Goal: Find specific page/section: Find specific page/section

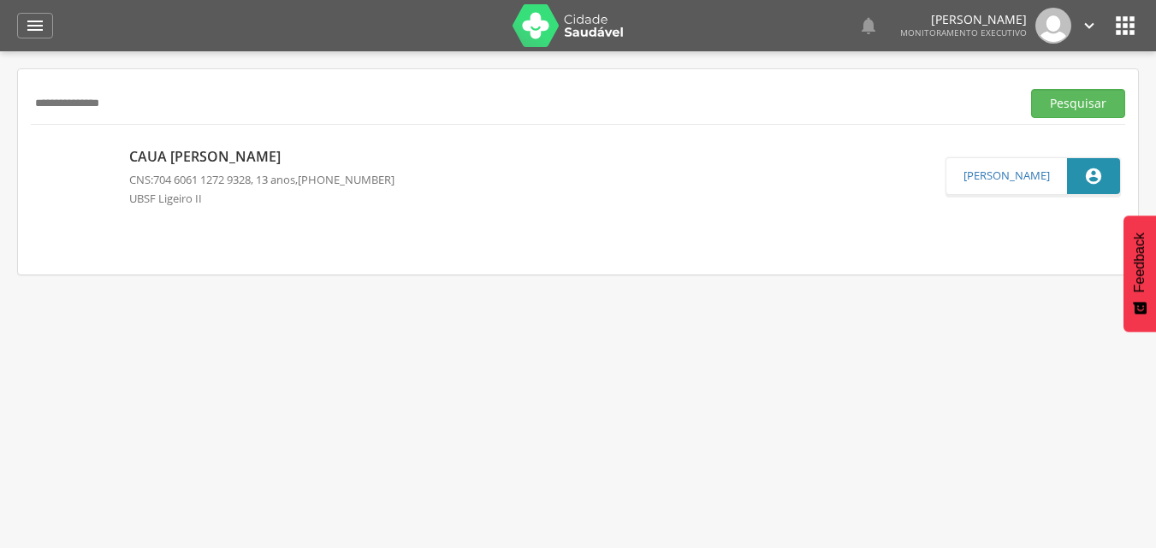
drag, startPoint x: 197, startPoint y: 102, endPoint x: 0, endPoint y: 101, distance: 196.8
click at [0, 103] on div " Supervisão  Distritos  Ubs Coordenador: - Queimadas / PB Intervalo de Tempo…" at bounding box center [578, 325] width 1156 height 548
type input "**********"
click at [1031, 89] on button "Pesquisar" at bounding box center [1078, 103] width 94 height 29
drag, startPoint x: 167, startPoint y: 101, endPoint x: 0, endPoint y: 102, distance: 166.9
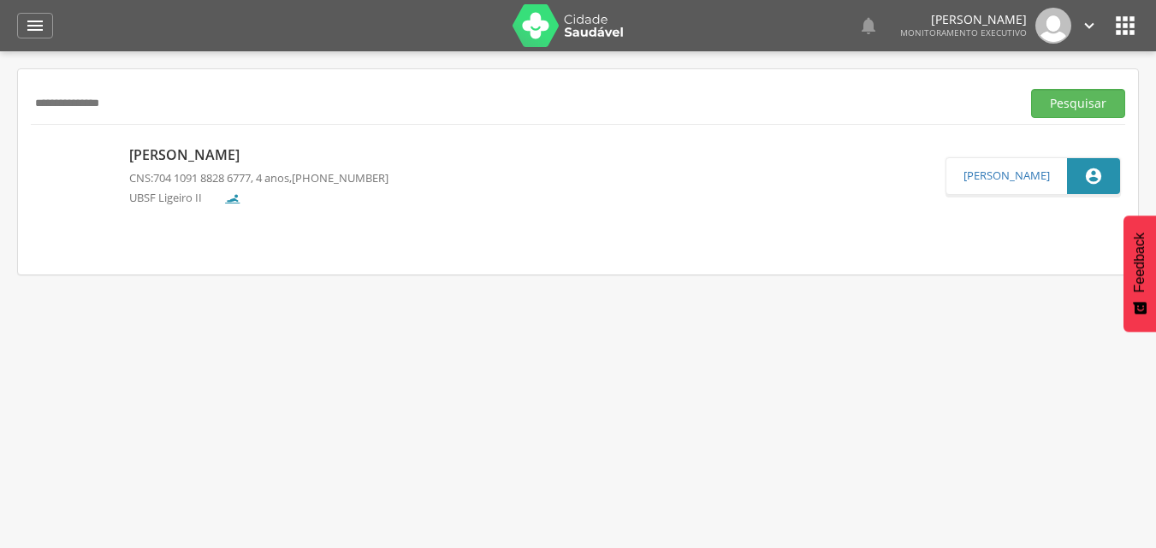
click at [0, 104] on div " Supervisão  Distritos  Ubs Coordenador: - Queimadas / PB Intervalo de Tempo…" at bounding box center [578, 325] width 1156 height 548
type input "**********"
click at [1031, 89] on button "Pesquisar" at bounding box center [1078, 103] width 94 height 29
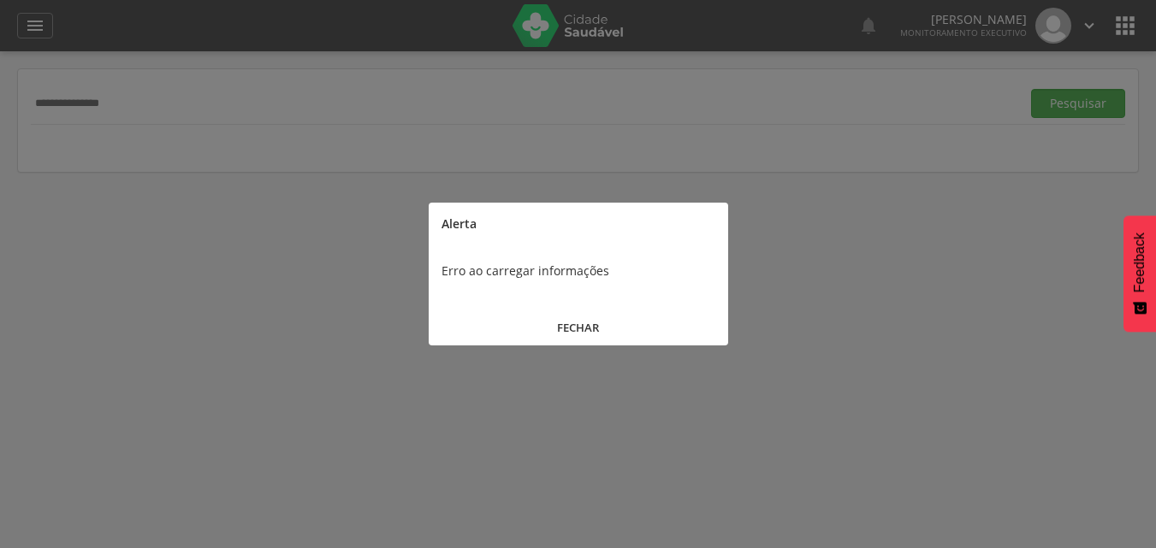
click at [1031, 89] on button "Pesquisar" at bounding box center [1078, 103] width 94 height 29
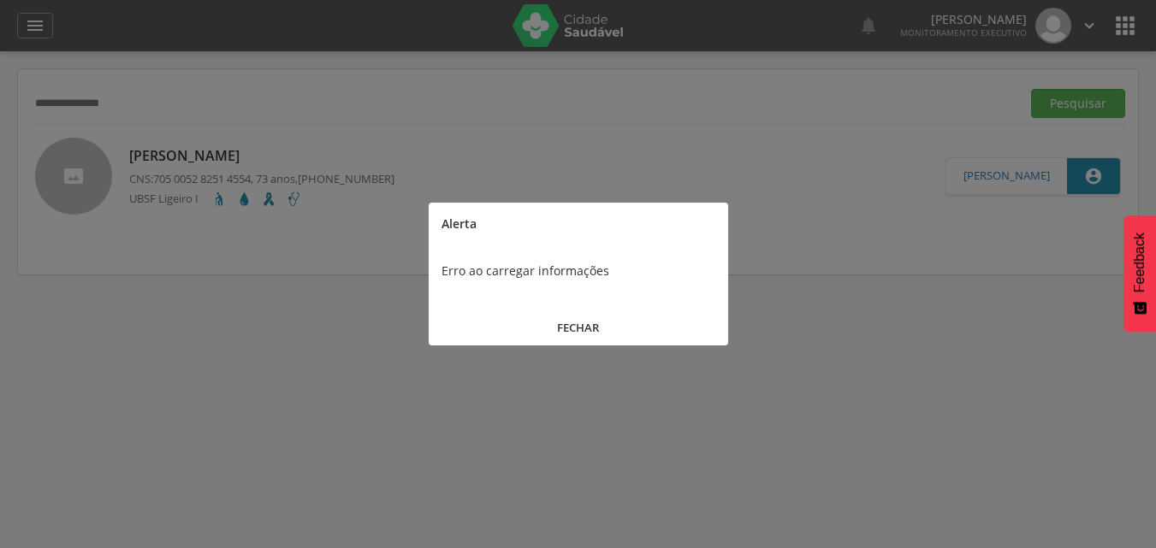
click at [589, 319] on button "FECHAR" at bounding box center [578, 328] width 299 height 37
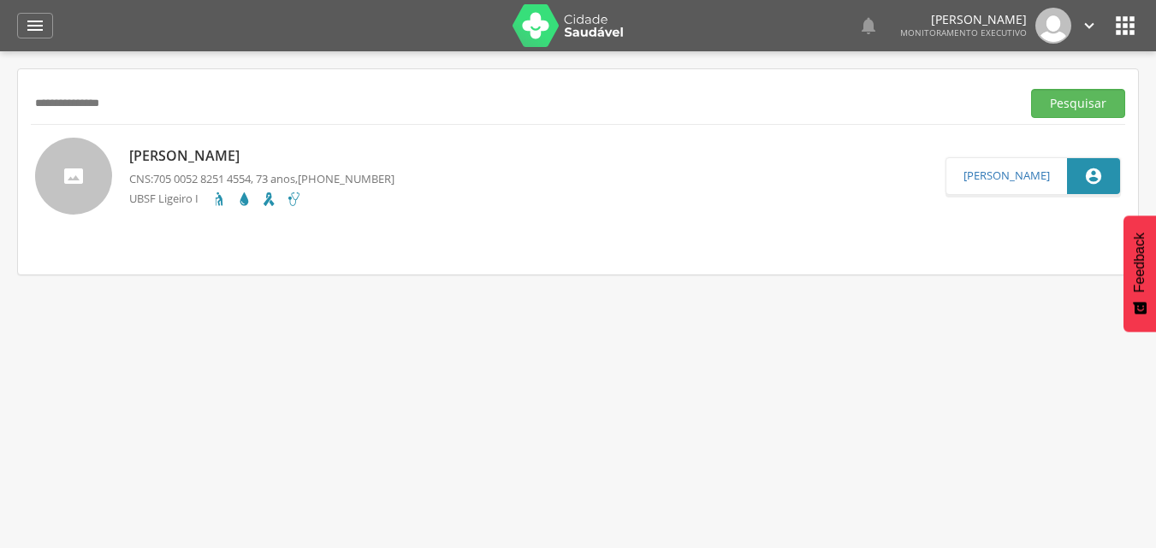
drag, startPoint x: 221, startPoint y: 87, endPoint x: 0, endPoint y: 54, distance: 223.3
click at [0, 54] on div " Supervisão  Distritos  Ubs Coordenador: - Queimadas / PB Intervalo de Tempo…" at bounding box center [578, 325] width 1156 height 548
drag, startPoint x: 204, startPoint y: 107, endPoint x: 0, endPoint y: 102, distance: 204.6
click at [0, 102] on div " Supervisão  Distritos  Ubs Coordenador: - Queimadas / PB Intervalo de Tempo…" at bounding box center [578, 325] width 1156 height 548
click at [1031, 89] on button "Pesquisar" at bounding box center [1078, 103] width 94 height 29
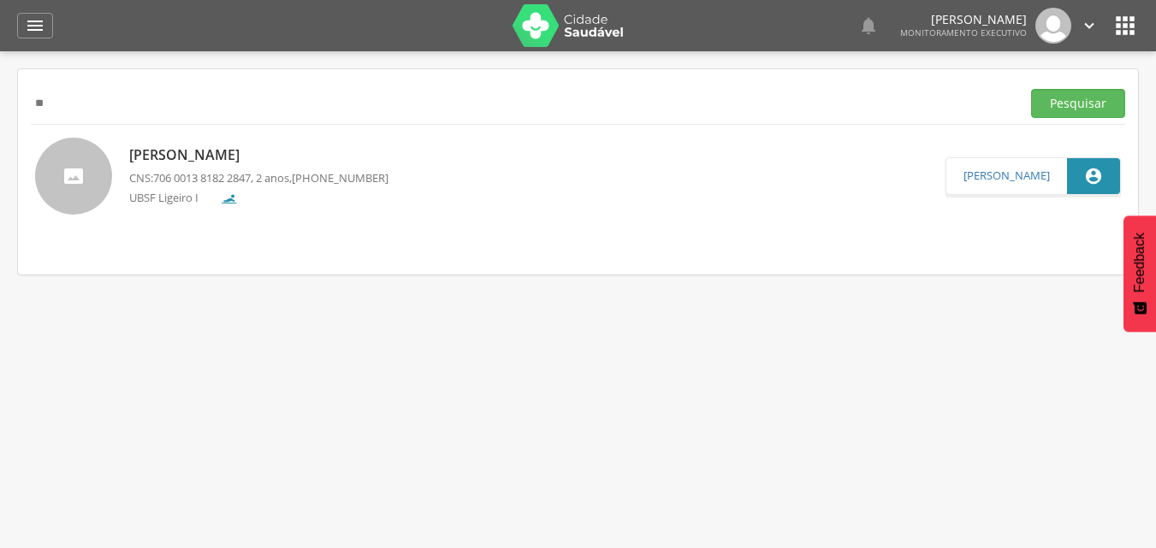
type input "*"
type input "**********"
click at [1031, 89] on button "Pesquisar" at bounding box center [1078, 103] width 94 height 29
